Goal: Navigation & Orientation: Understand site structure

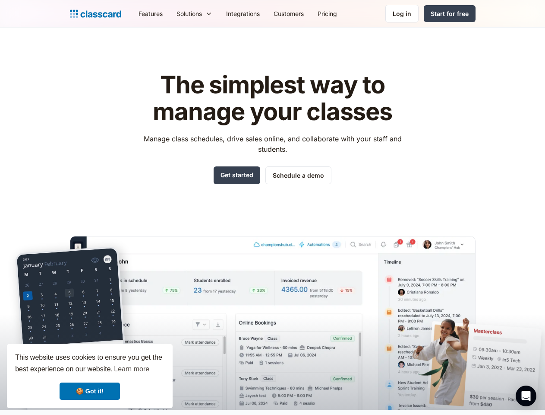
click at [273, 207] on div "The simplest way to manage your classes Manage class schedules, drive sales onl…" at bounding box center [273, 234] width 406 height 352
click at [90, 376] on div "This website uses cookies to ensure you get the best experience on our website.…" at bounding box center [90, 376] width 166 height 64
click at [304, 13] on nav "Features Resources Blog The latest industry news, updates and info. Customer st…" at bounding box center [304, 13] width 344 height 19
click at [170, 13] on div "Solutions Sports academy Swim school Dance studio Gymnastics Music school Marti…" at bounding box center [195, 13] width 50 height 19
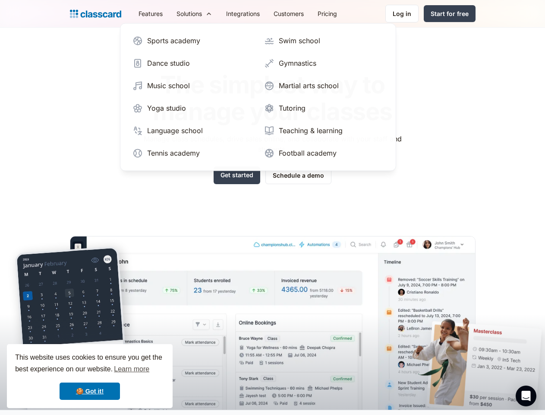
click at [526, 396] on icon "Open Intercom Messenger" at bounding box center [526, 395] width 9 height 10
